Goal: Transaction & Acquisition: Subscribe to service/newsletter

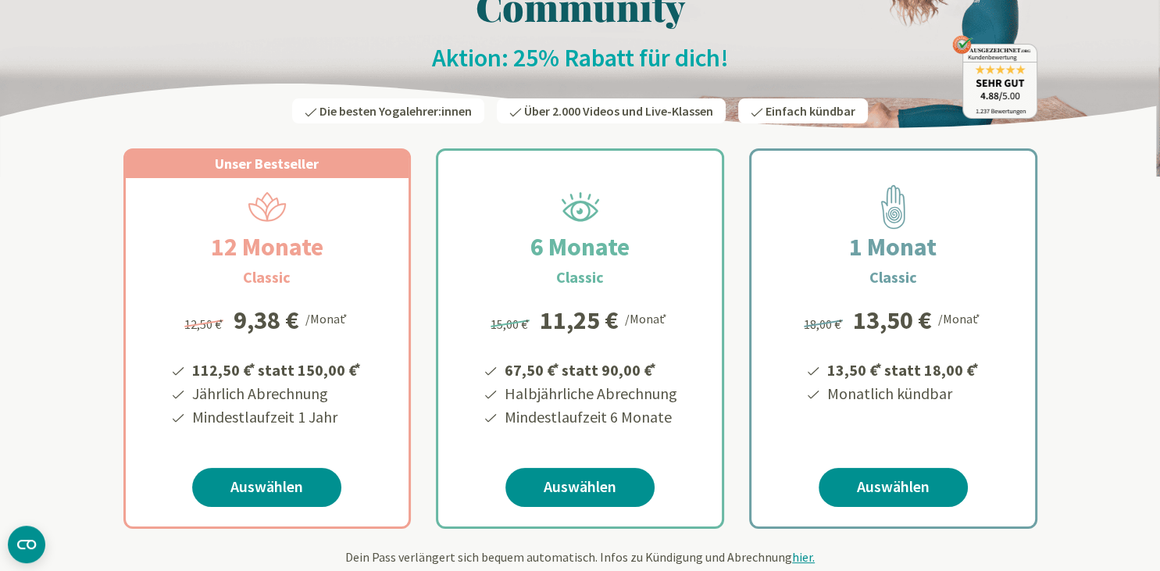
scroll to position [165, 0]
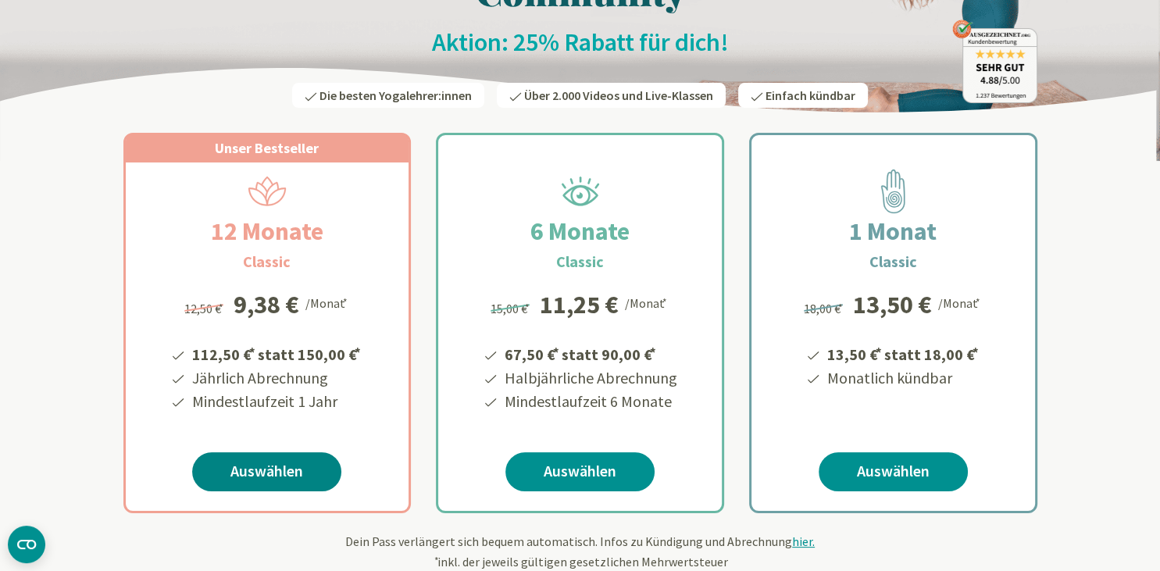
click at [258, 470] on link "Auswählen" at bounding box center [266, 471] width 149 height 39
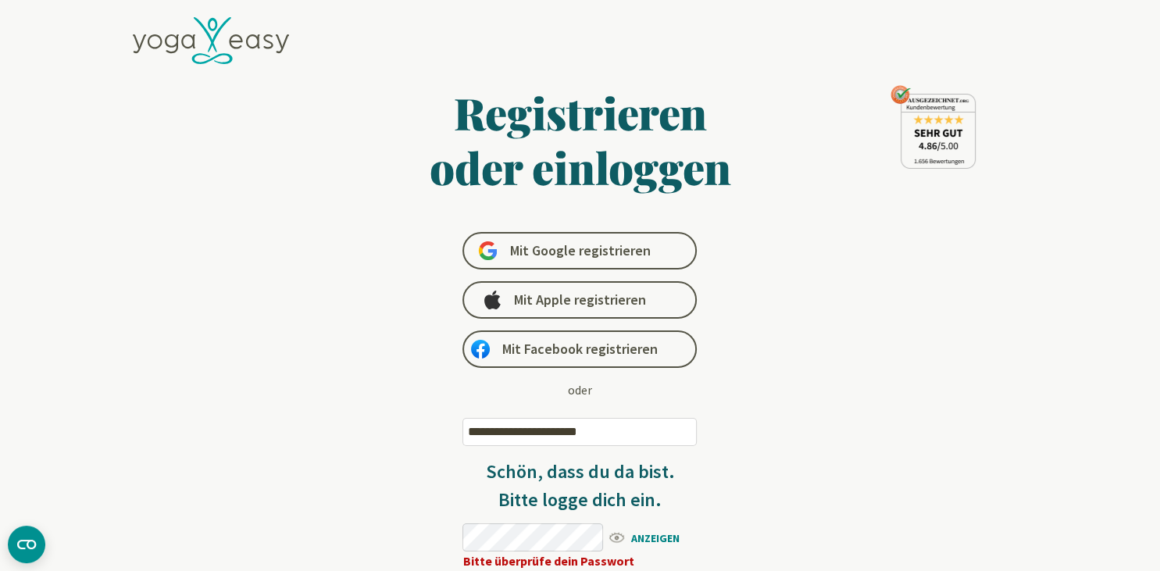
click at [615, 539] on span "ANZEIGEN" at bounding box center [652, 537] width 90 height 20
click at [616, 538] on span "ANZEIGEN" at bounding box center [652, 537] width 90 height 20
click at [645, 537] on span "ANZEIGEN" at bounding box center [652, 537] width 90 height 20
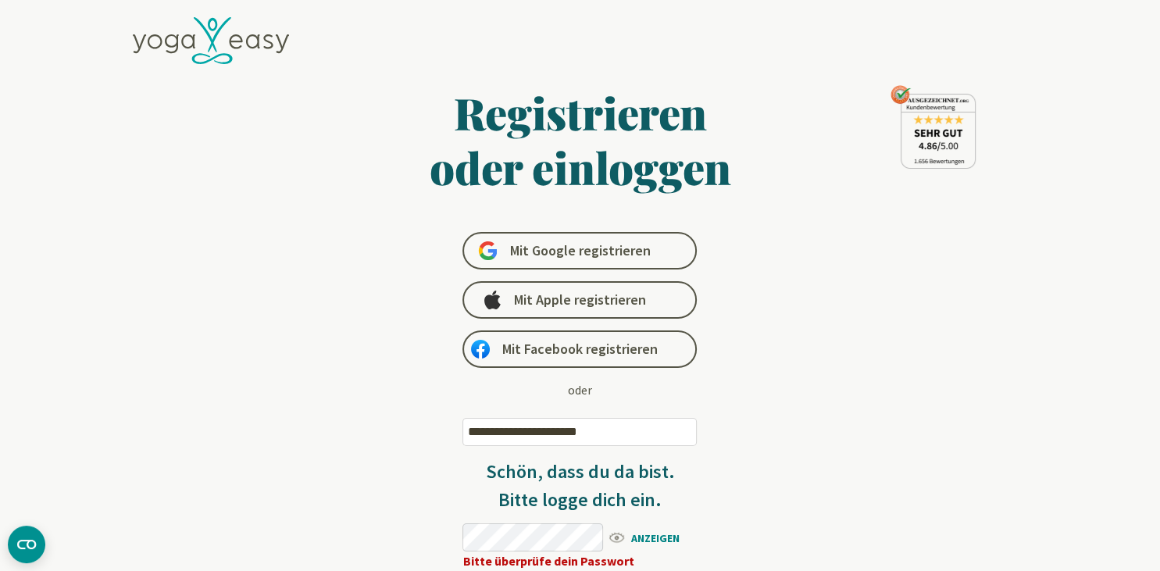
click at [645, 537] on span "ANZEIGEN" at bounding box center [652, 537] width 90 height 20
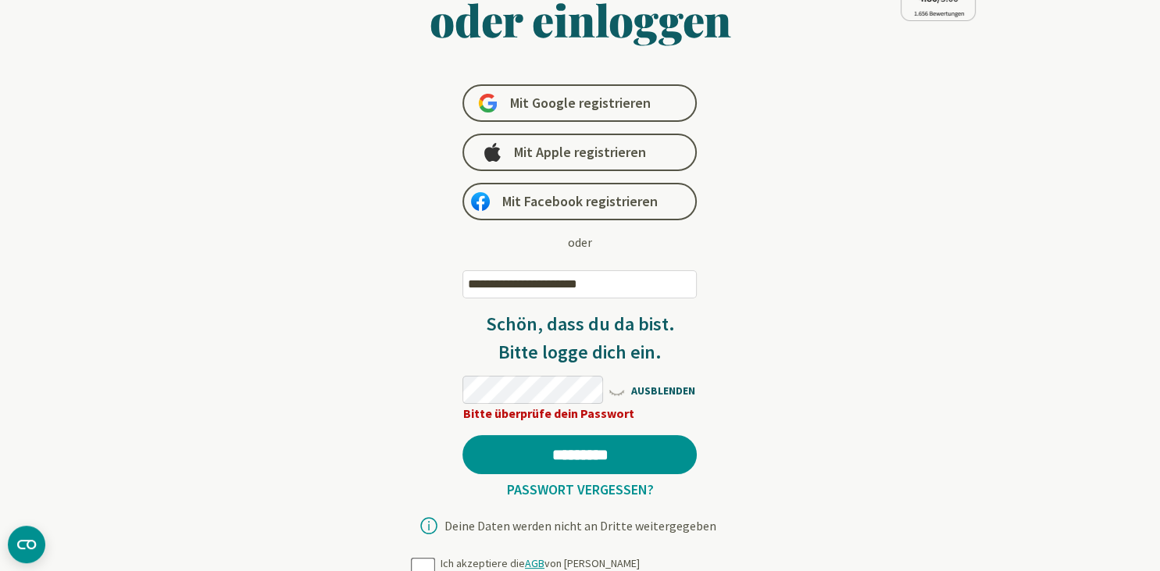
scroll to position [165, 0]
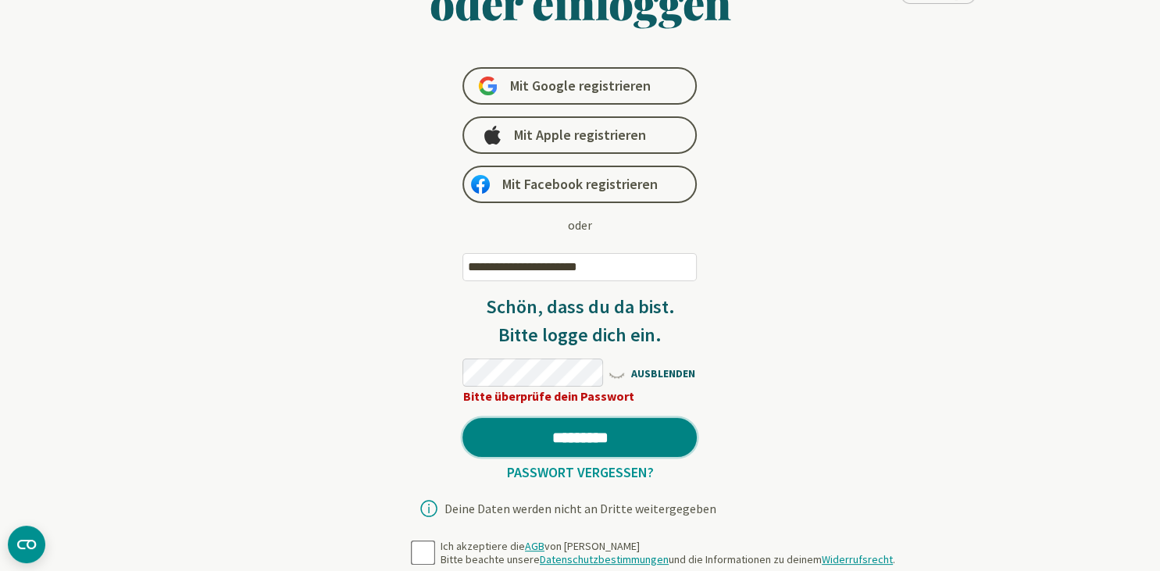
click at [584, 439] on input "*********" at bounding box center [579, 437] width 234 height 39
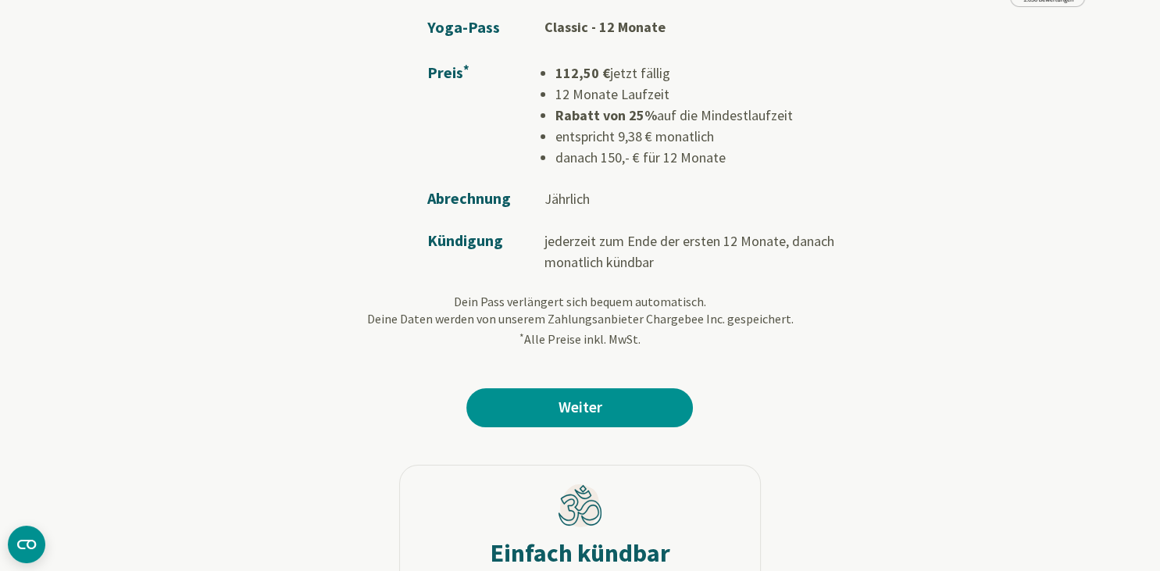
scroll to position [165, 0]
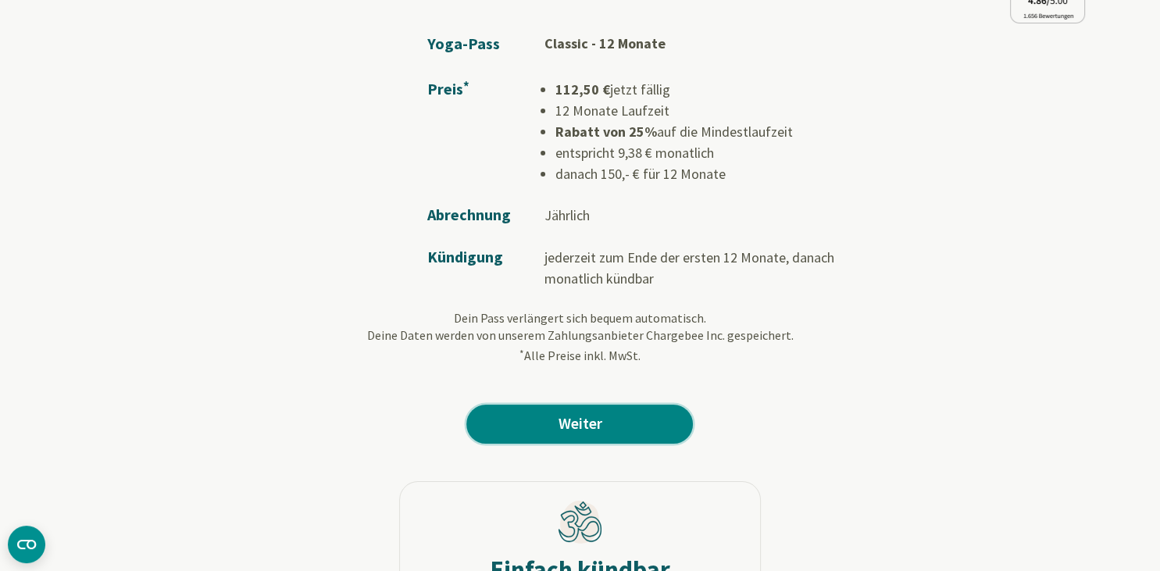
click at [586, 421] on link "Weiter" at bounding box center [579, 424] width 227 height 39
